Goal: Information Seeking & Learning: Learn about a topic

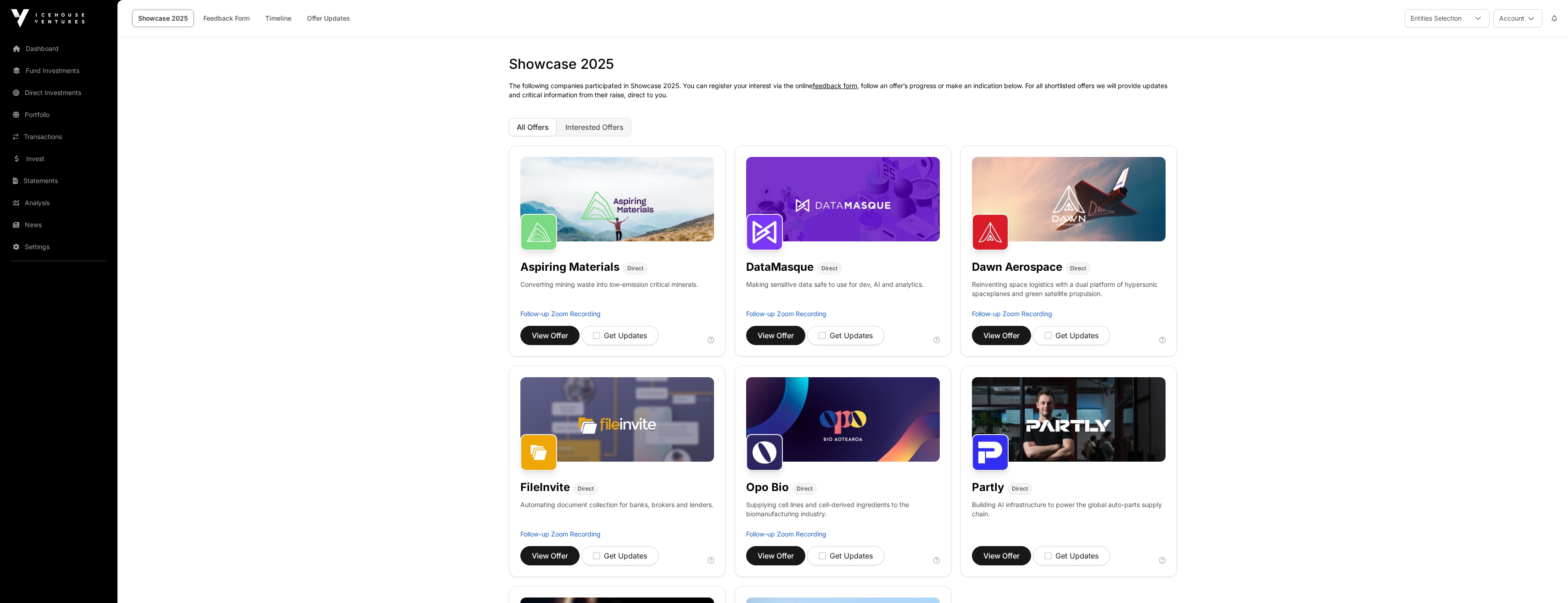
click at [63, 71] on link "Fund Investments" at bounding box center [58, 71] width 103 height 20
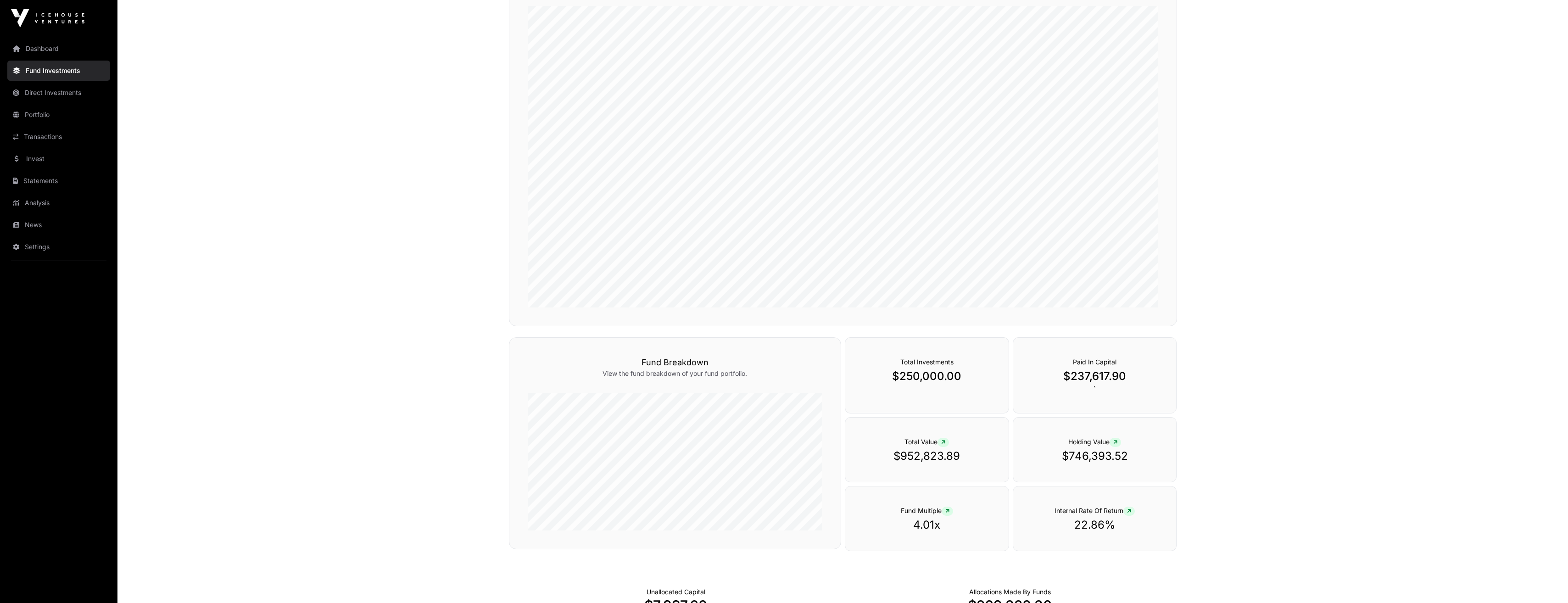
scroll to position [170, 0]
click at [35, 113] on link "Portfolio" at bounding box center [58, 114] width 103 height 20
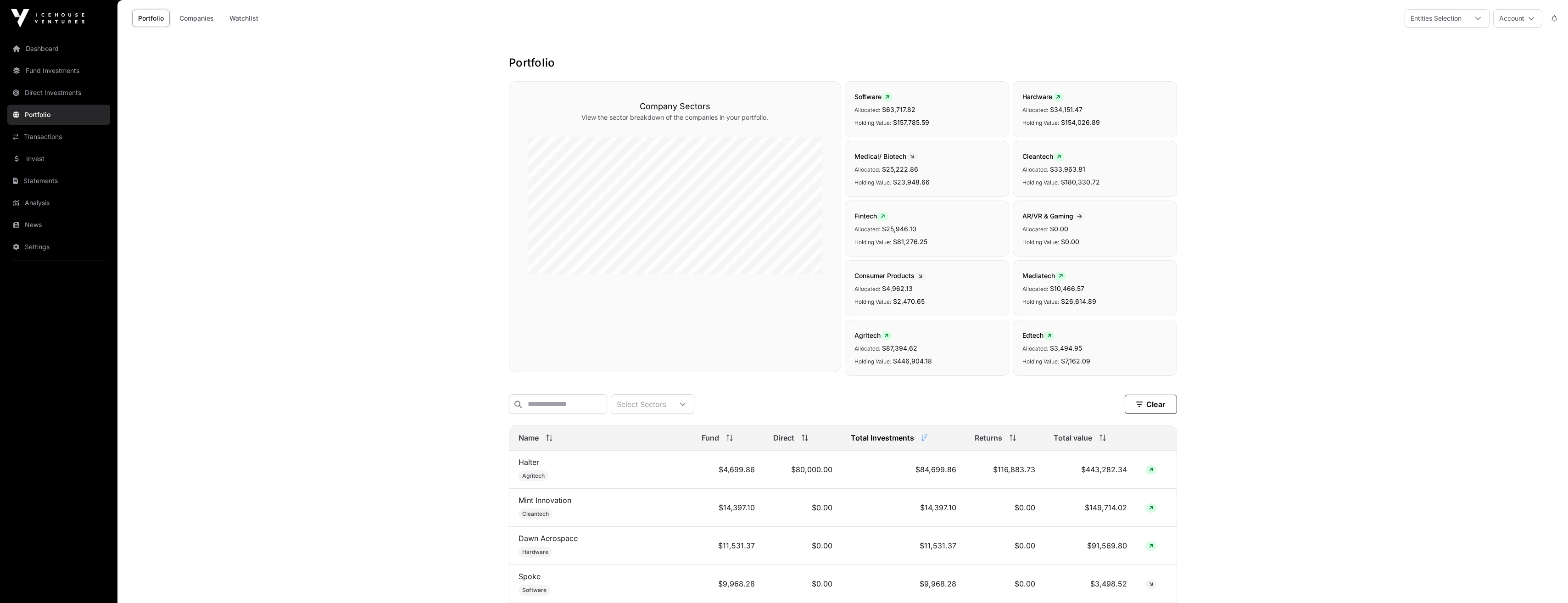
click at [198, 19] on link "Companies" at bounding box center [197, 18] width 46 height 18
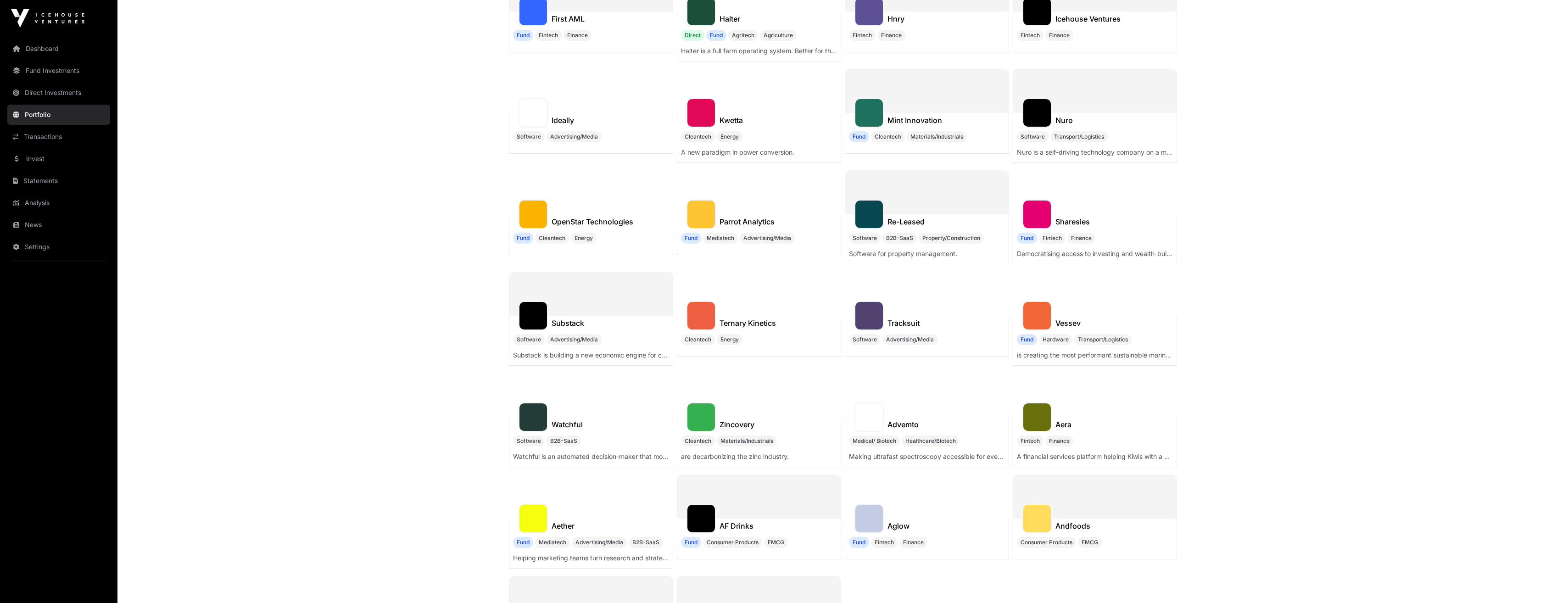
scroll to position [275, 0]
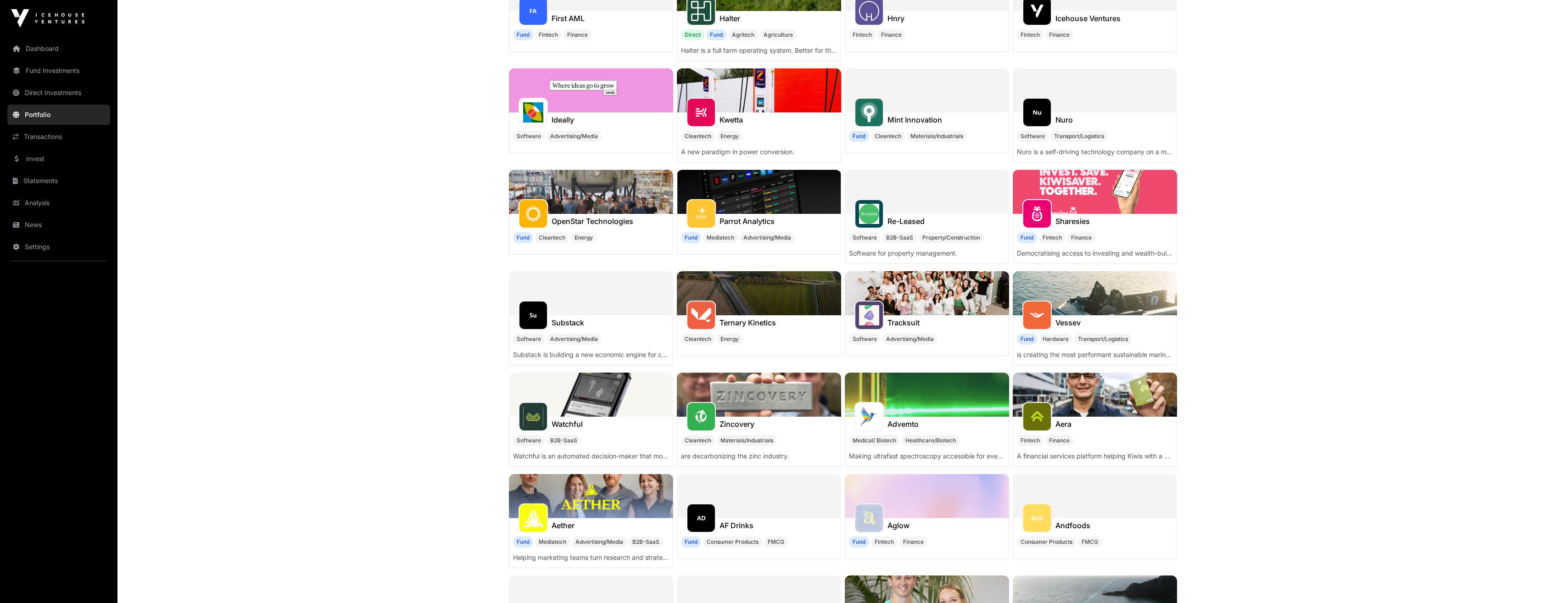
click at [1070, 204] on img at bounding box center [1095, 192] width 164 height 44
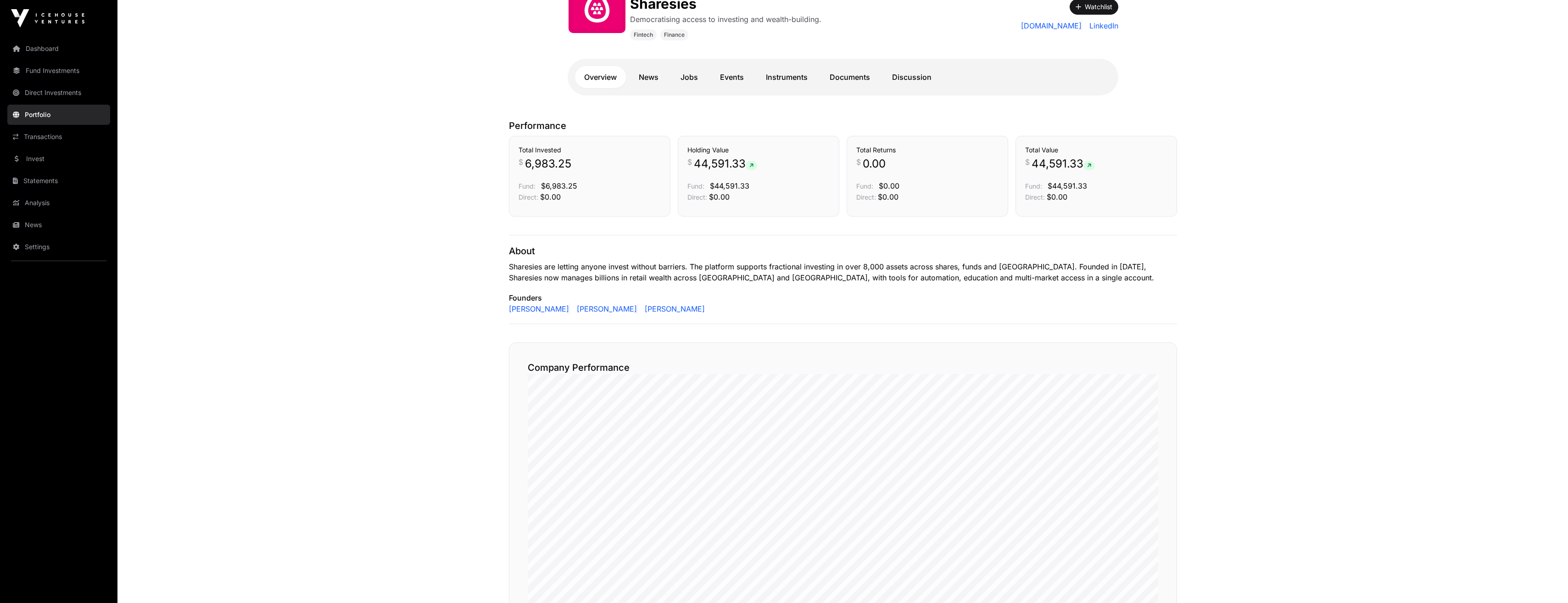
scroll to position [134, 0]
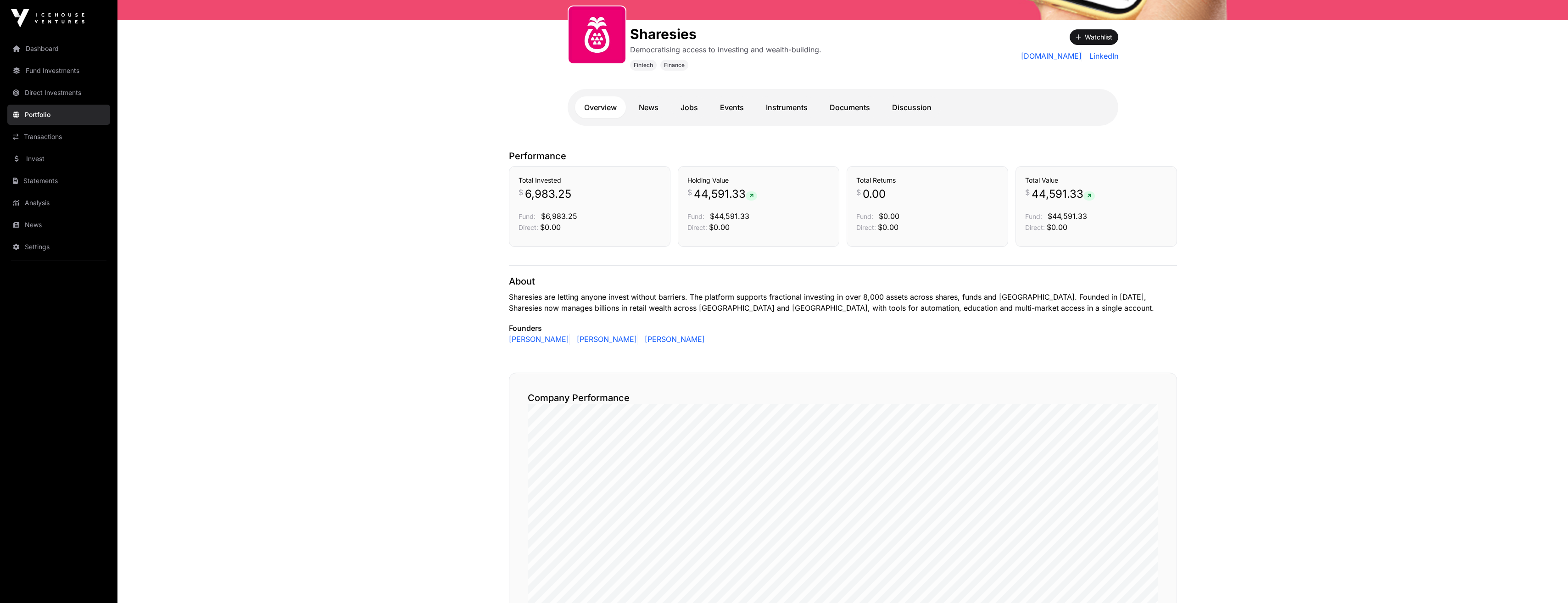
click at [59, 67] on link "Fund Investments" at bounding box center [58, 71] width 103 height 20
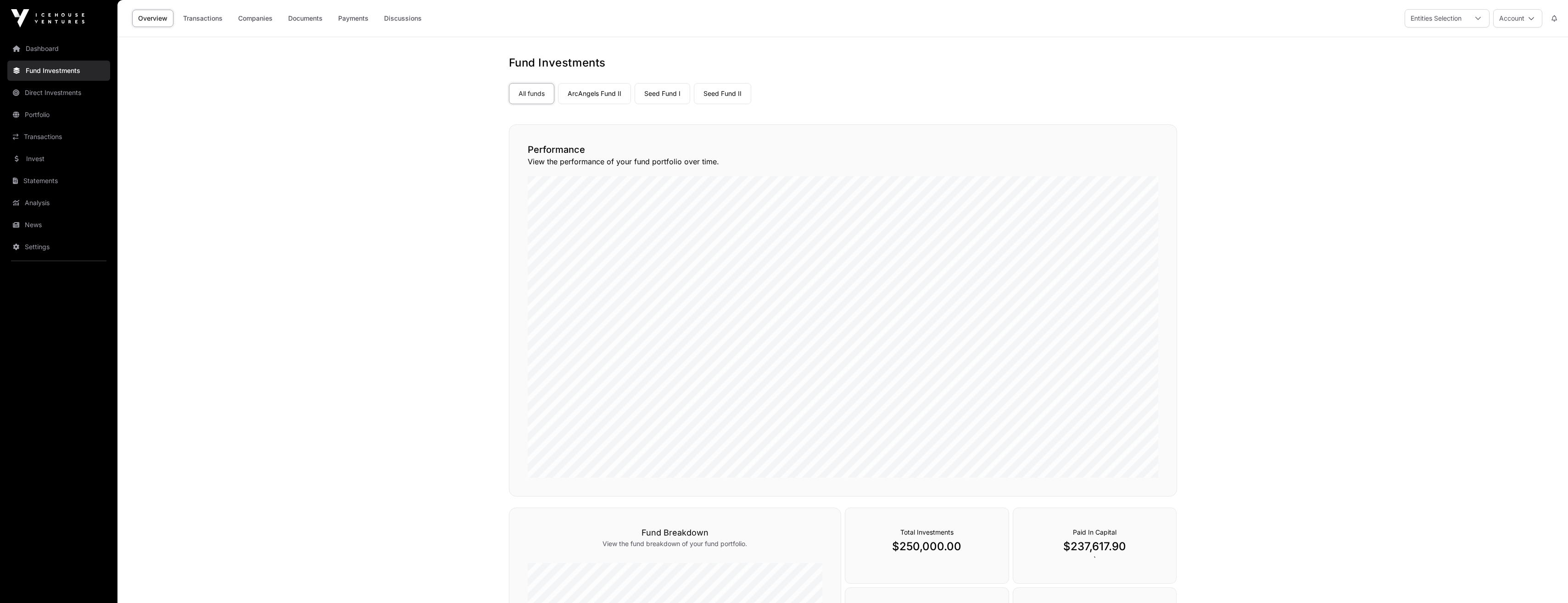
click at [663, 93] on link "Seed Fund I" at bounding box center [662, 93] width 55 height 21
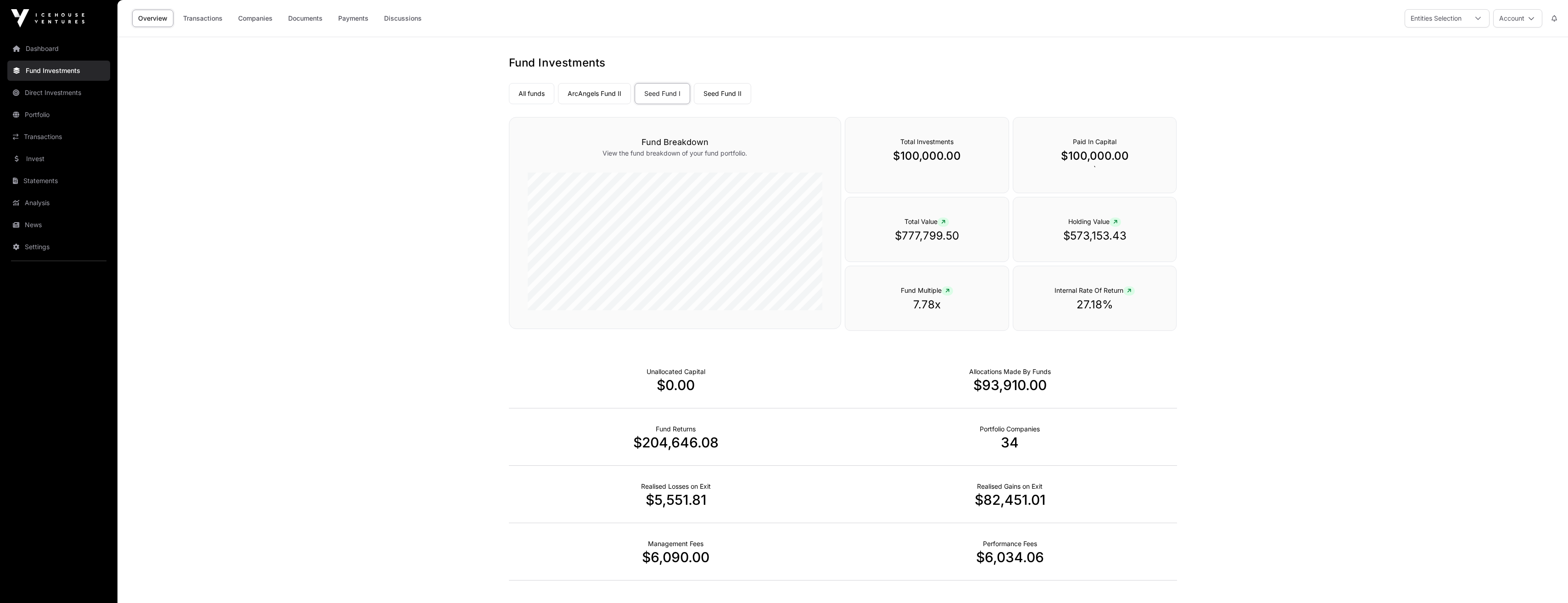
click at [262, 18] on link "Companies" at bounding box center [255, 18] width 46 height 18
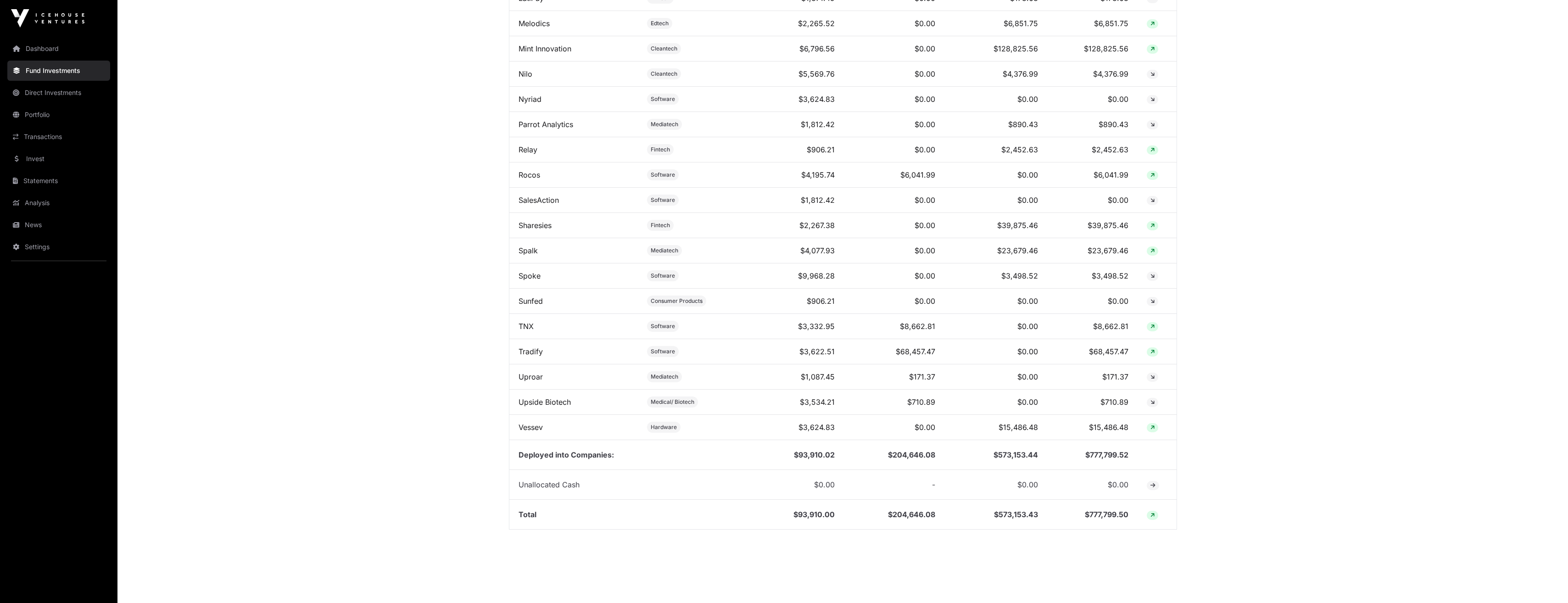
scroll to position [918, 0]
click at [545, 225] on link "Sharesies" at bounding box center [535, 221] width 33 height 9
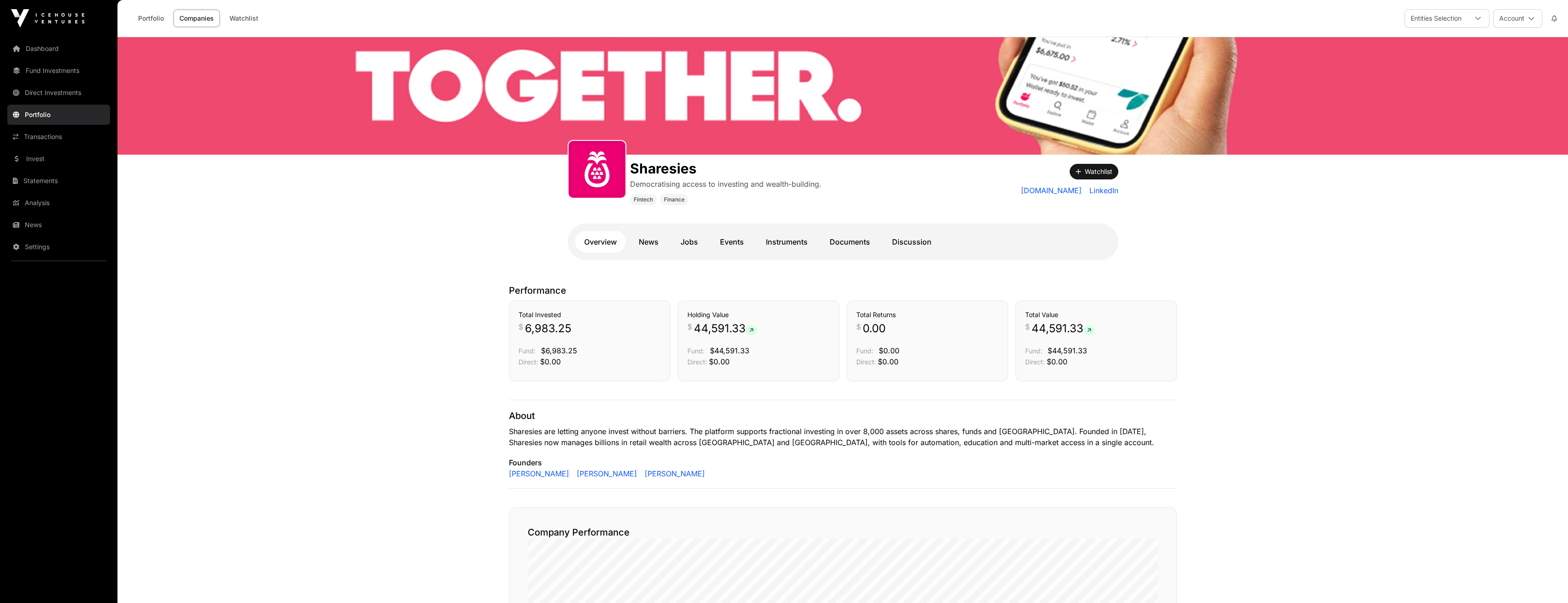
click at [648, 245] on link "News" at bounding box center [648, 242] width 38 height 22
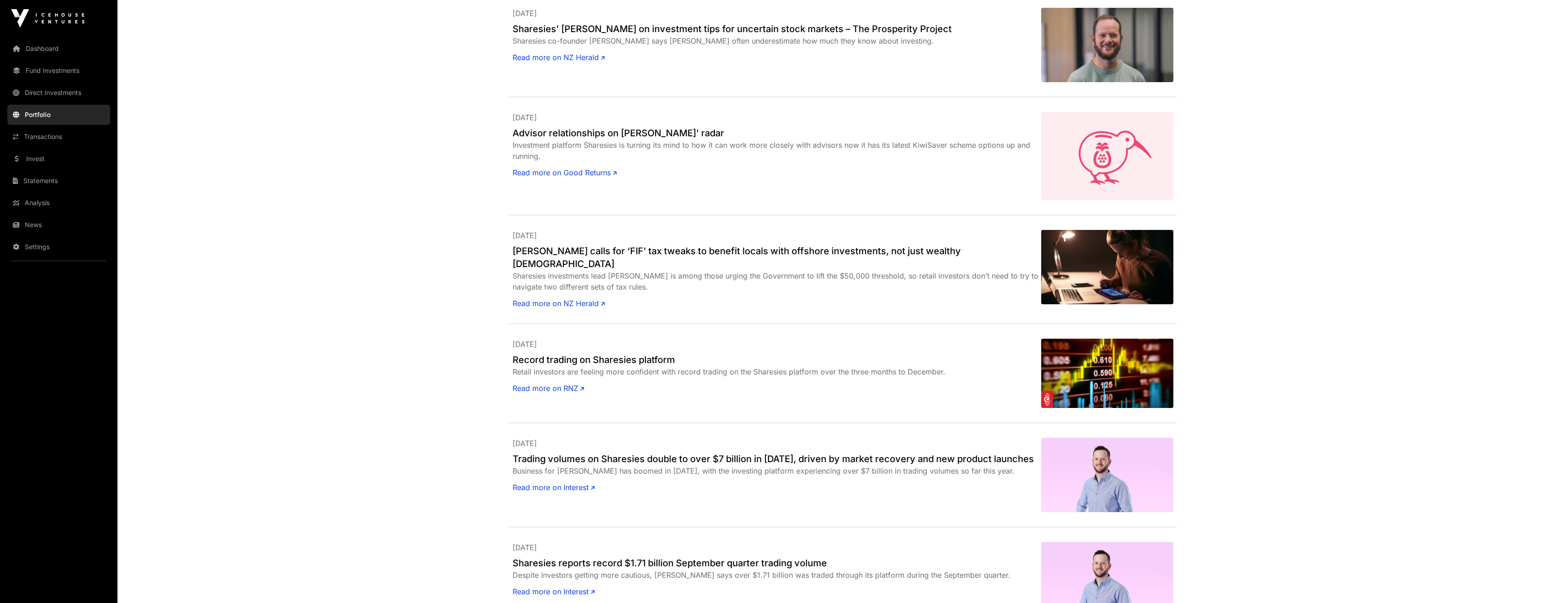
scroll to position [1011, 0]
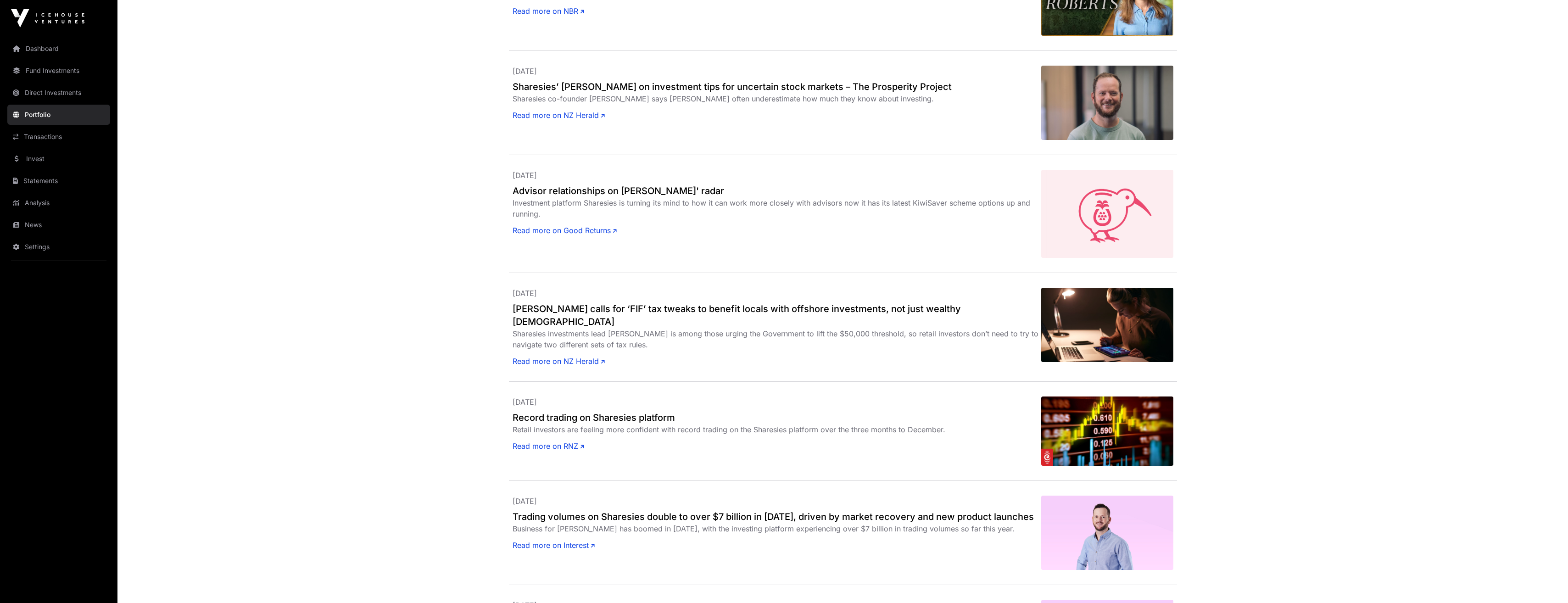
click at [56, 70] on link "Fund Investments" at bounding box center [58, 71] width 103 height 20
